Goal: Find specific page/section

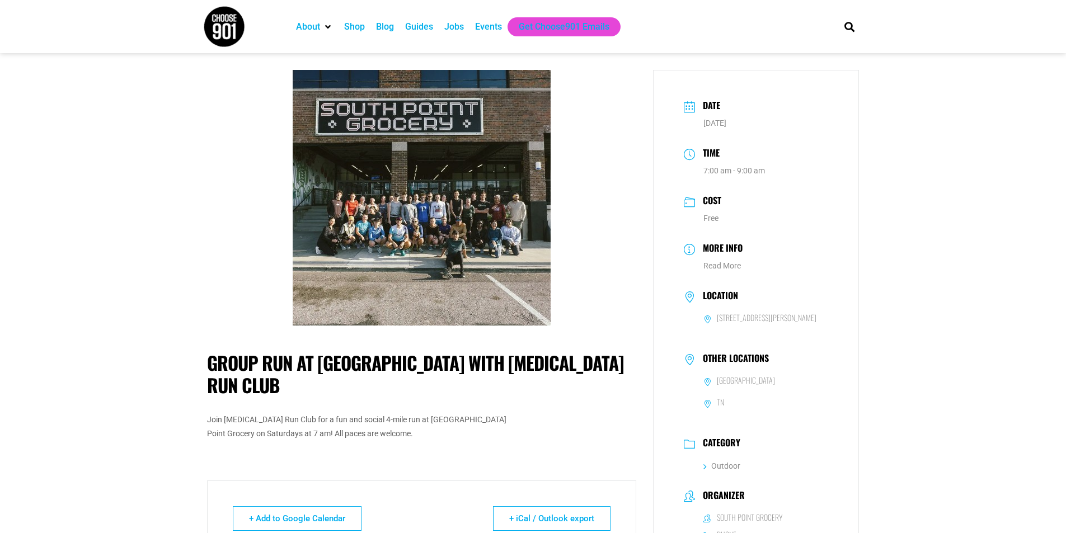
click at [488, 21] on div "Events" at bounding box center [488, 26] width 27 height 13
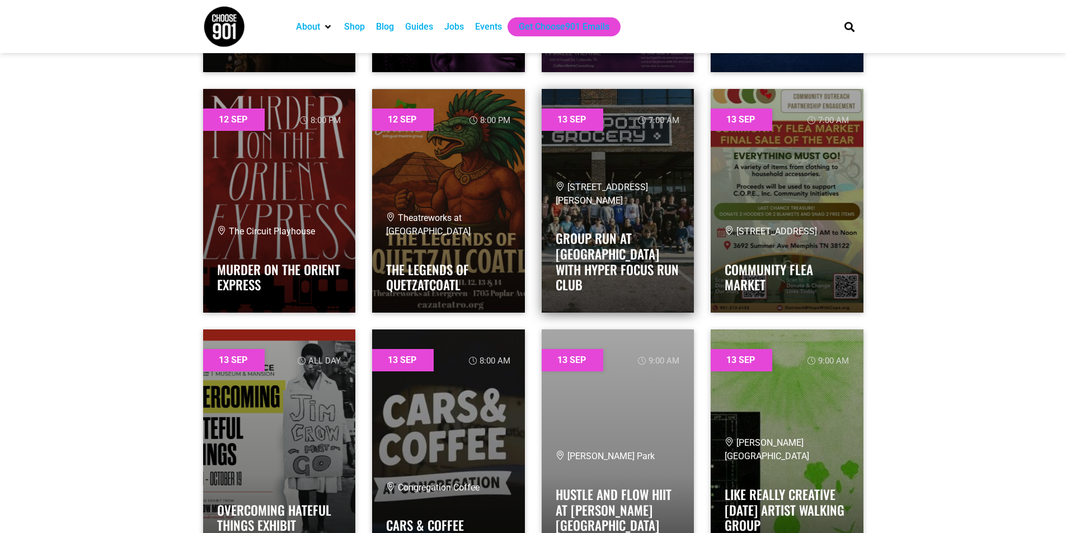
scroll to position [4365, 0]
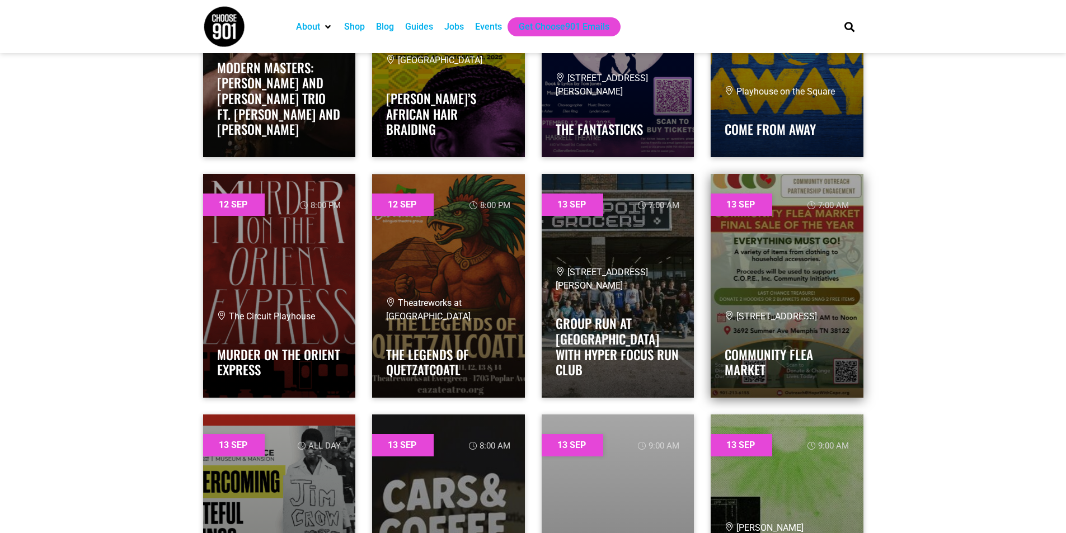
click at [799, 287] on link at bounding box center [787, 286] width 153 height 224
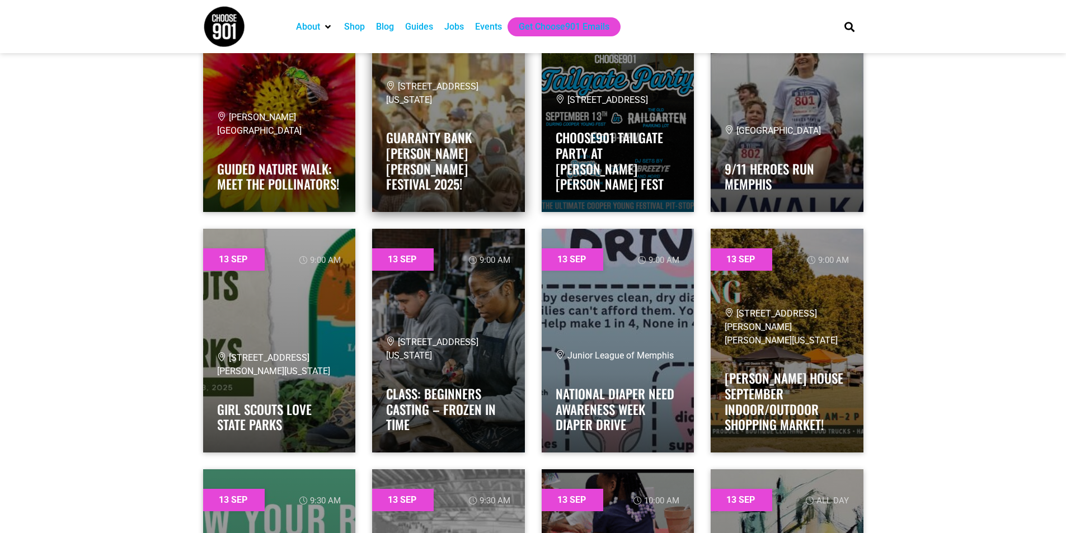
scroll to position [5149, 0]
